Goal: Understand process/instructions: Learn how to perform a task or action

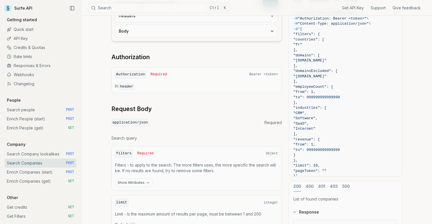
scroll to position [93, 0]
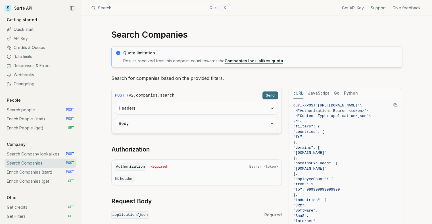
click at [346, 9] on link "Get API Key" at bounding box center [353, 8] width 22 height 6
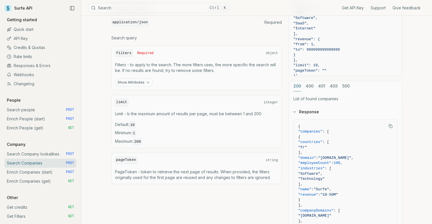
scroll to position [194, 0]
click at [49, 153] on link "Search Company lookalikes POST" at bounding box center [41, 154] width 72 height 9
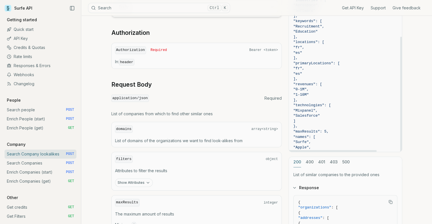
scroll to position [81, 0]
